Goal: Task Accomplishment & Management: Complete application form

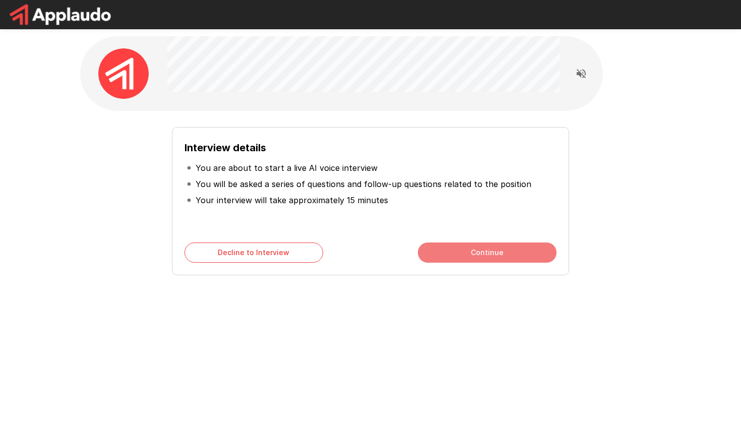
click at [493, 253] on button "Continue" at bounding box center [487, 253] width 139 height 20
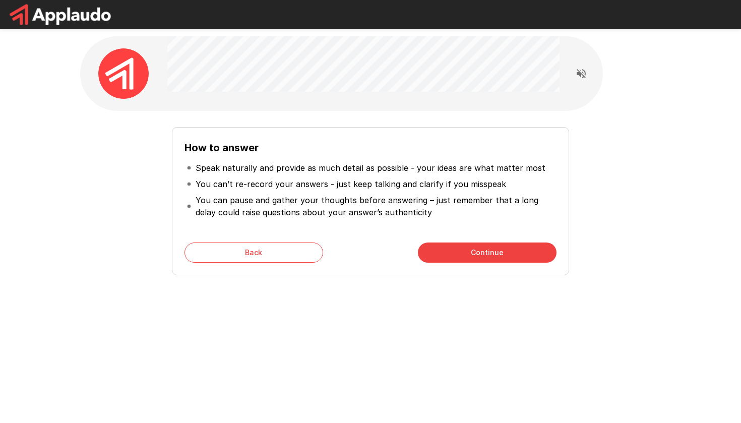
click at [493, 252] on button "Continue" at bounding box center [487, 253] width 139 height 20
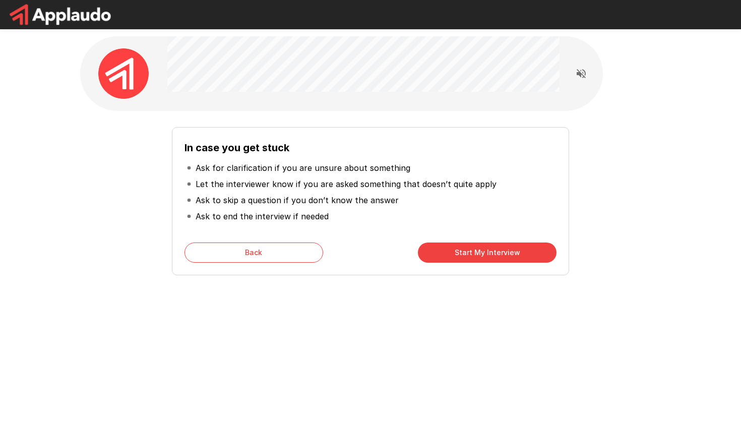
click at [467, 252] on button "Start My Interview" at bounding box center [487, 253] width 139 height 20
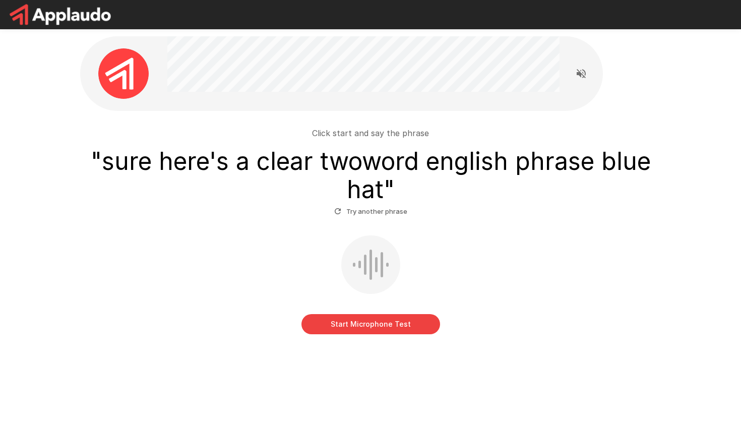
click at [375, 321] on button "Start Microphone Test" at bounding box center [371, 324] width 139 height 20
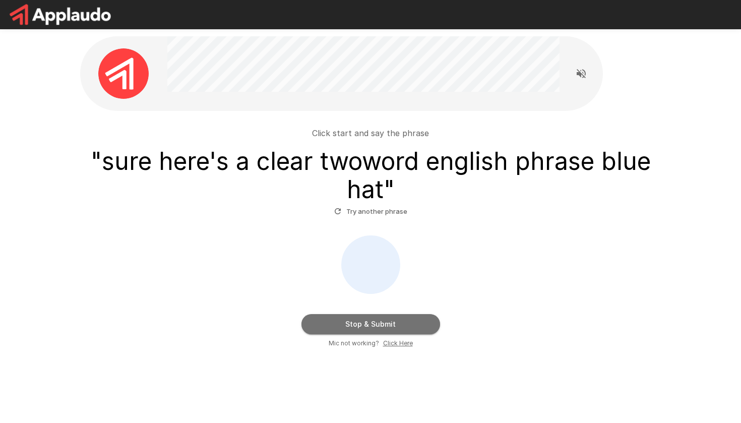
click at [371, 321] on button "Stop & Submit" at bounding box center [371, 324] width 139 height 20
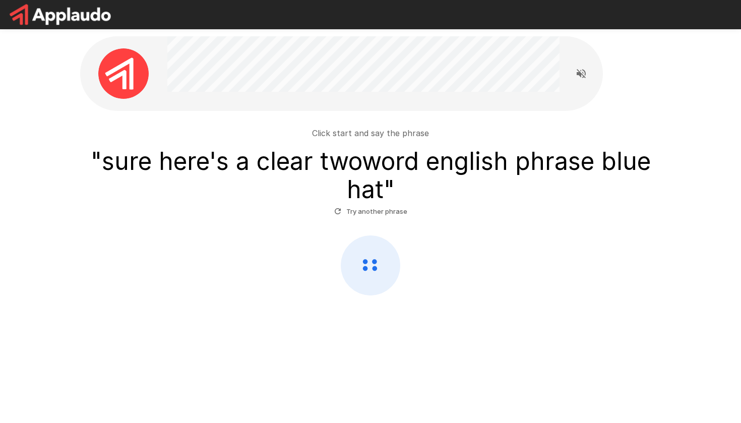
click at [347, 211] on button "Try another phrase" at bounding box center [371, 212] width 78 height 16
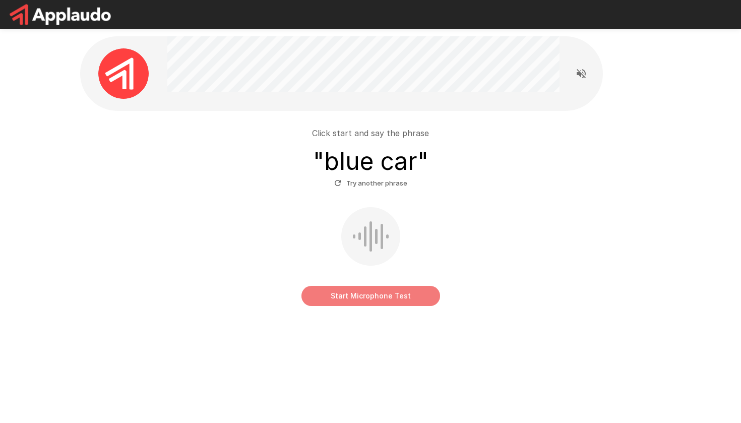
click at [379, 300] on button "Start Microphone Test" at bounding box center [371, 296] width 139 height 20
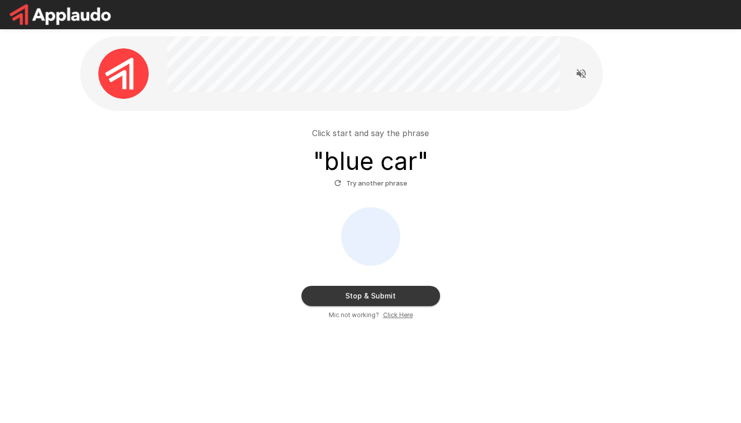
click at [389, 293] on button "Stop & Submit" at bounding box center [371, 296] width 139 height 20
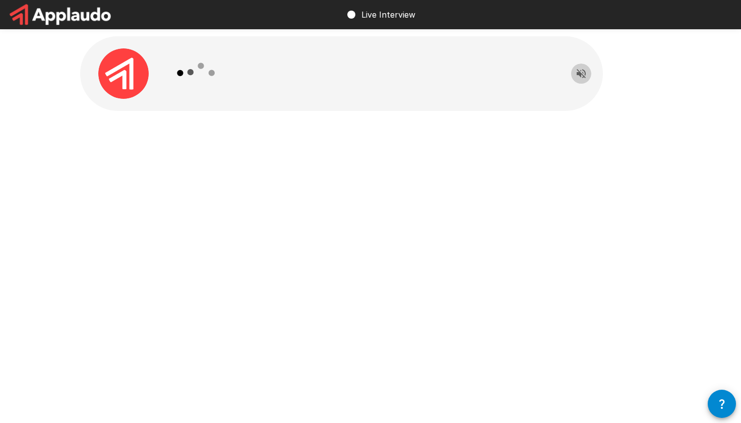
click at [585, 74] on icon "Read questions aloud" at bounding box center [581, 73] width 9 height 9
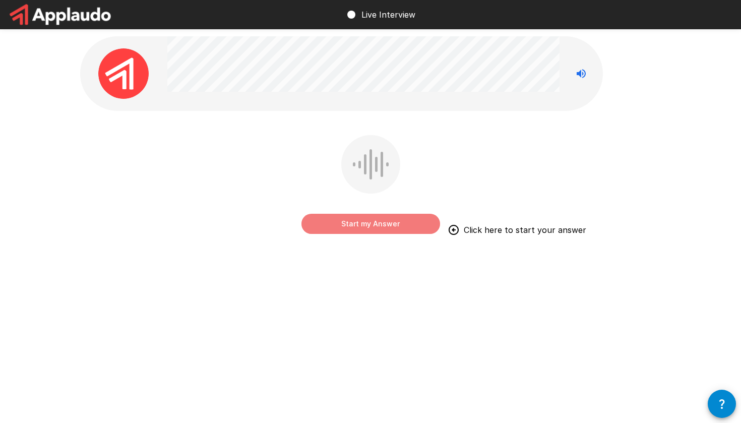
click at [416, 228] on button "Start my Answer" at bounding box center [371, 224] width 139 height 20
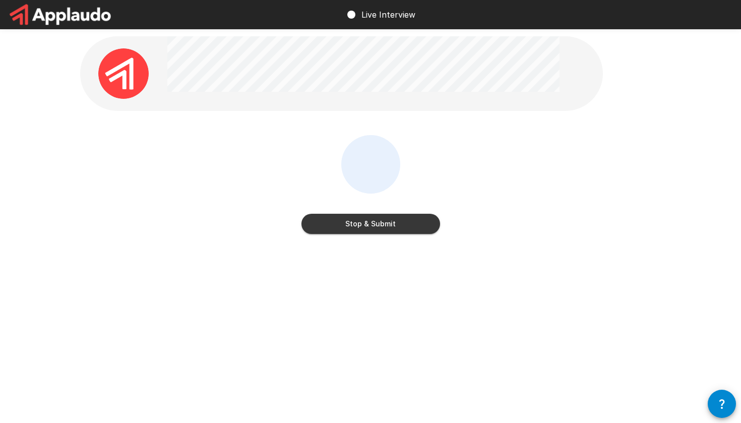
click at [420, 226] on button "Stop & Submit" at bounding box center [371, 224] width 139 height 20
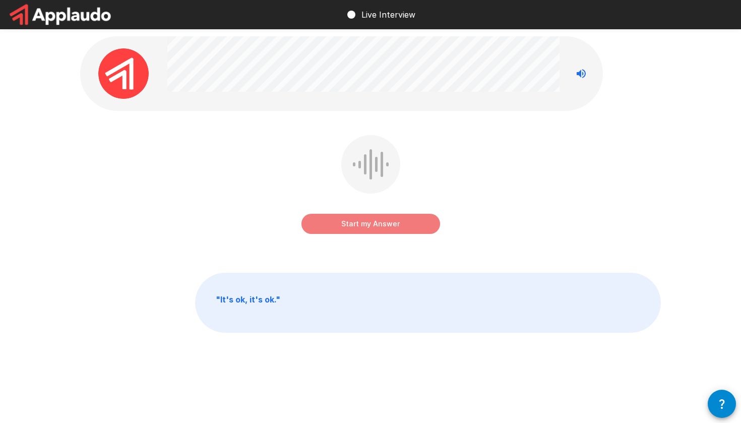
click at [415, 226] on button "Start my Answer" at bounding box center [371, 224] width 139 height 20
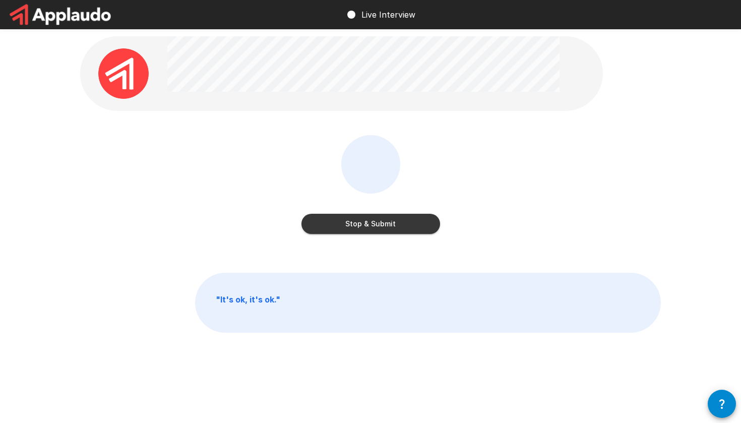
click at [364, 224] on button "Stop & Submit" at bounding box center [371, 224] width 139 height 20
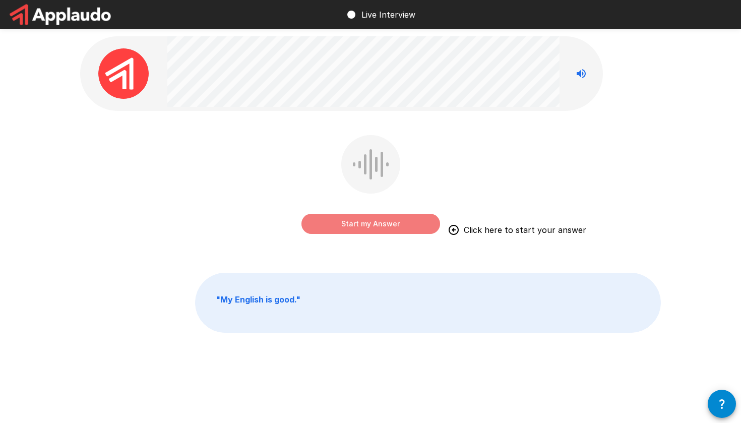
click at [381, 226] on button "Start my Answer" at bounding box center [371, 224] width 139 height 20
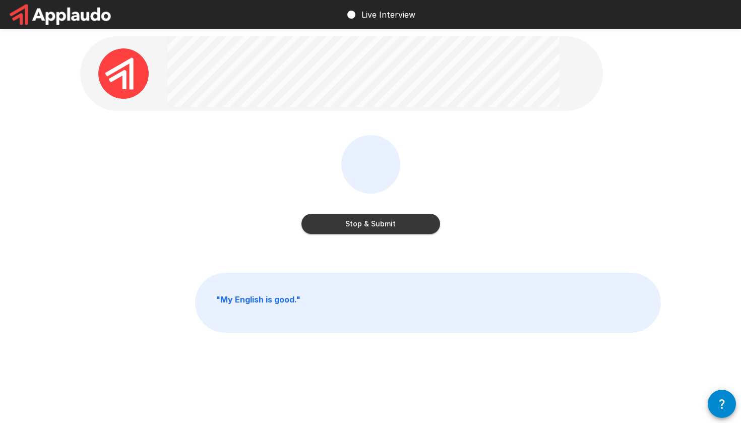
click at [381, 226] on button "Stop & Submit" at bounding box center [371, 224] width 139 height 20
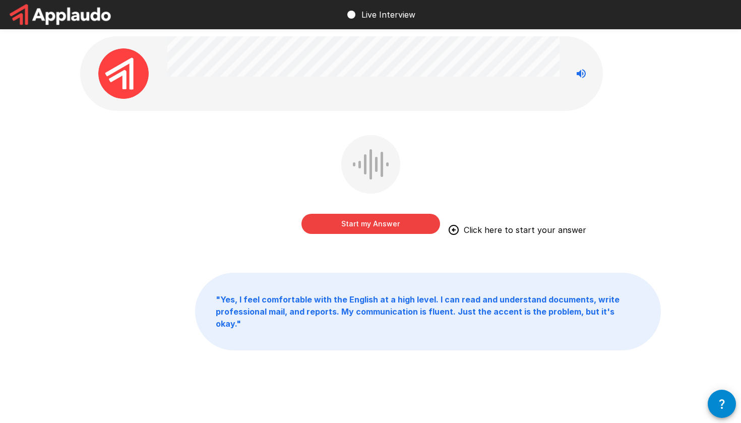
click at [404, 221] on button "Start my Answer" at bounding box center [371, 224] width 139 height 20
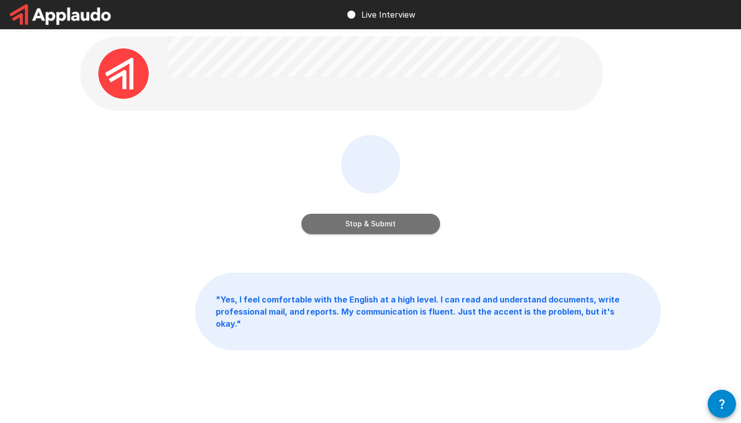
click at [402, 227] on button "Stop & Submit" at bounding box center [371, 224] width 139 height 20
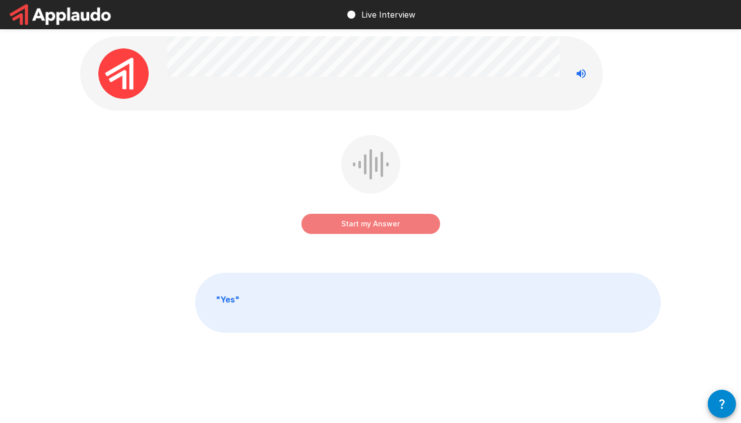
click at [402, 222] on button "Start my Answer" at bounding box center [371, 224] width 139 height 20
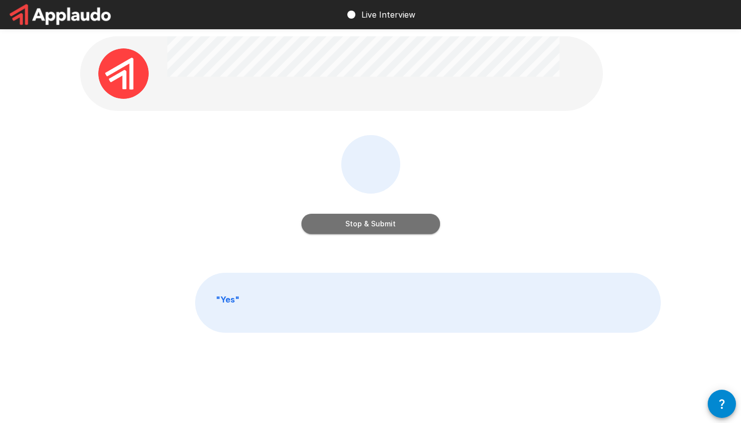
click at [402, 222] on button "Stop & Submit" at bounding box center [371, 224] width 139 height 20
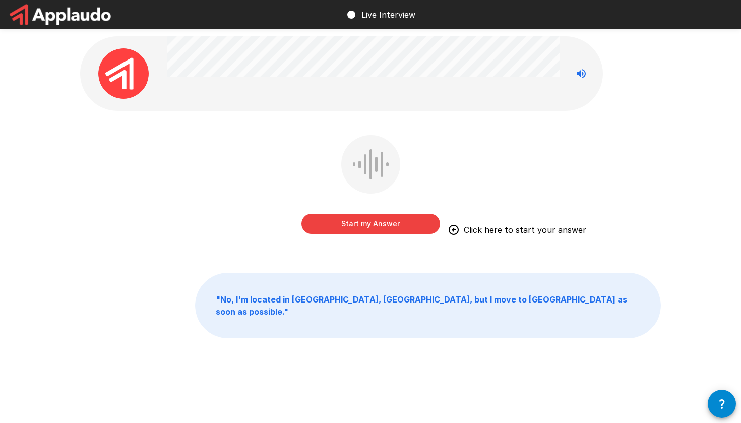
click at [416, 227] on button "Start my Answer" at bounding box center [371, 224] width 139 height 20
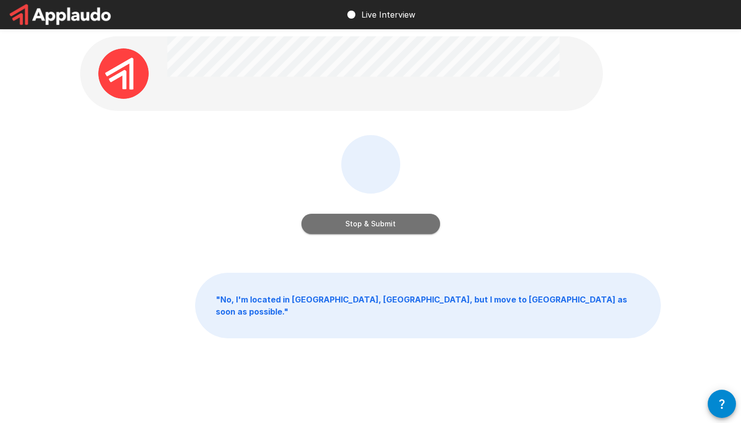
click at [421, 221] on button "Stop & Submit" at bounding box center [371, 224] width 139 height 20
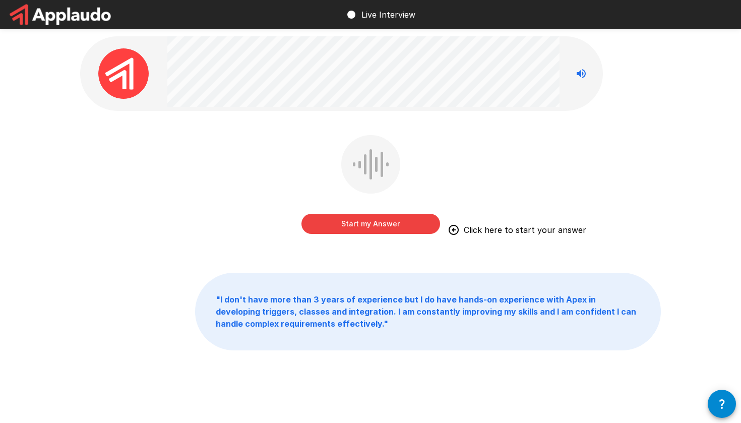
click at [374, 228] on button "Start my Answer" at bounding box center [371, 224] width 139 height 20
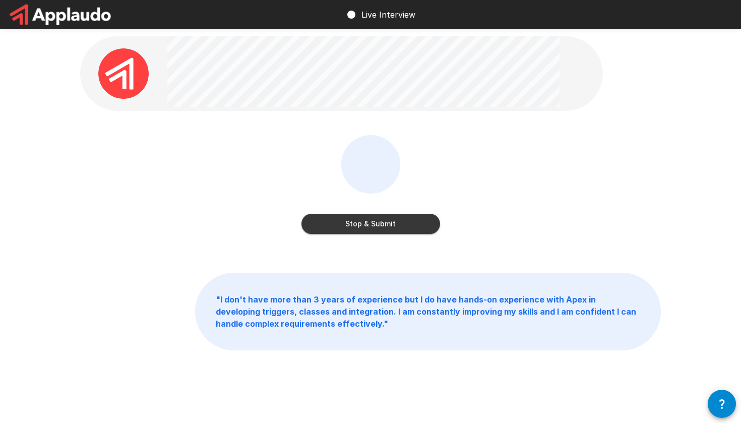
click at [374, 228] on button "Stop & Submit" at bounding box center [371, 224] width 139 height 20
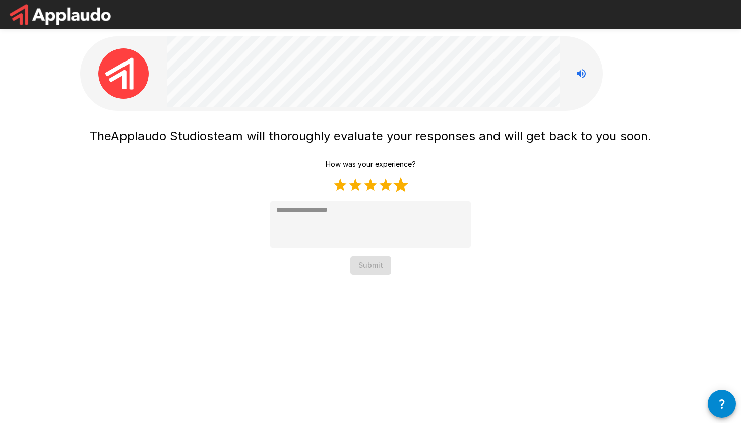
click at [402, 184] on label "5 Stars" at bounding box center [400, 185] width 15 height 15
type textarea "*"
click at [374, 269] on button "Submit" at bounding box center [371, 265] width 41 height 19
